Goal: Find specific page/section: Find specific page/section

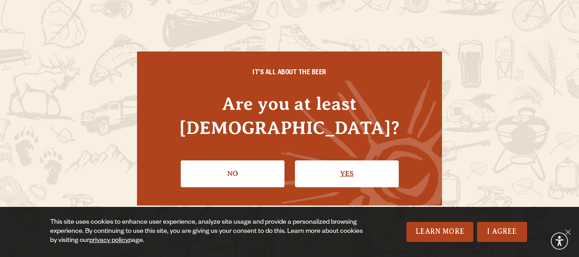
click at [327, 160] on link "Yes" at bounding box center [347, 173] width 104 height 26
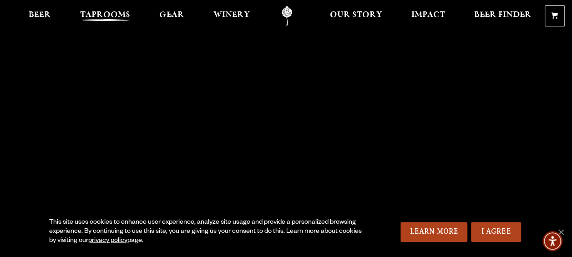
click at [115, 15] on span "Taprooms" at bounding box center [105, 14] width 50 height 7
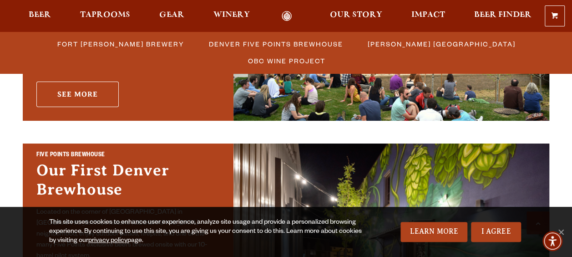
scroll to position [390, 0]
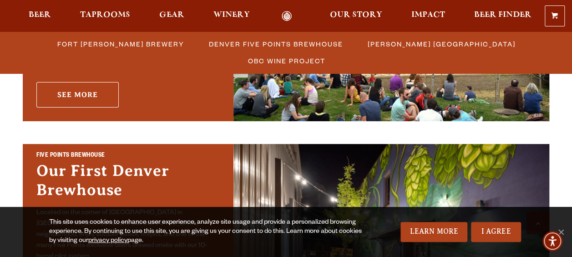
click at [84, 83] on link "See More" at bounding box center [77, 94] width 82 height 25
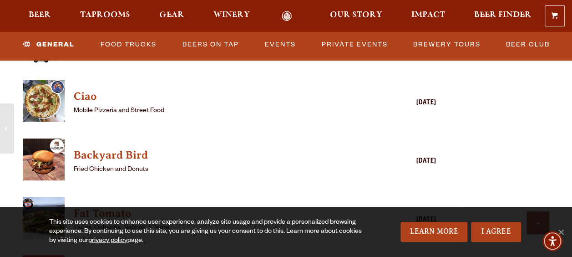
scroll to position [2280, 0]
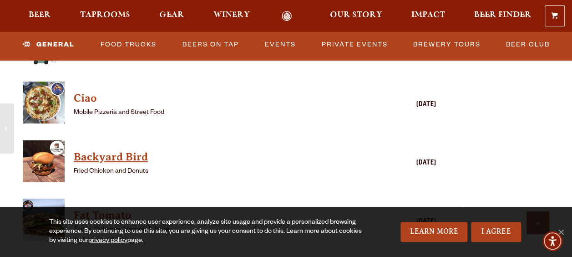
click at [126, 150] on h4 "Backyard Bird" at bounding box center [216, 157] width 285 height 15
